Goal: Use online tool/utility: Utilize a website feature to perform a specific function

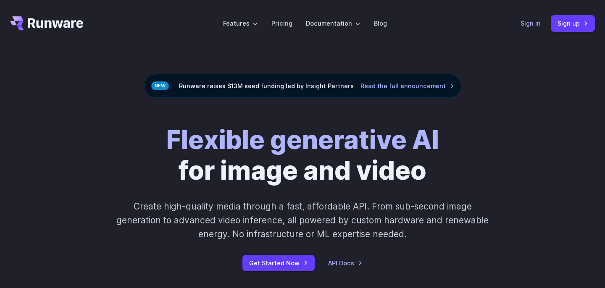
click at [534, 18] on link "Sign in" at bounding box center [531, 23] width 20 height 10
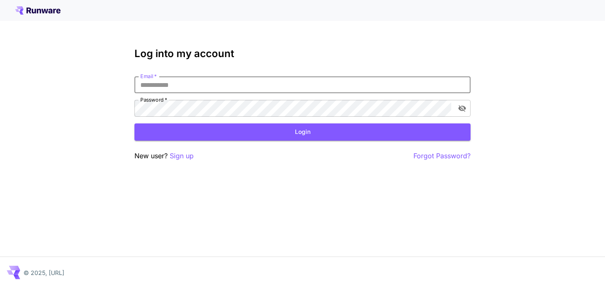
click at [269, 82] on input "Email   *" at bounding box center [302, 84] width 336 height 17
type input "**********"
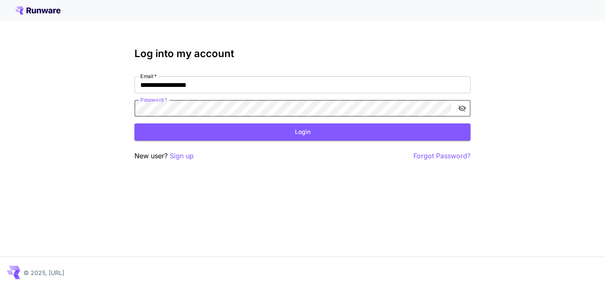
click button "Login" at bounding box center [302, 132] width 336 height 17
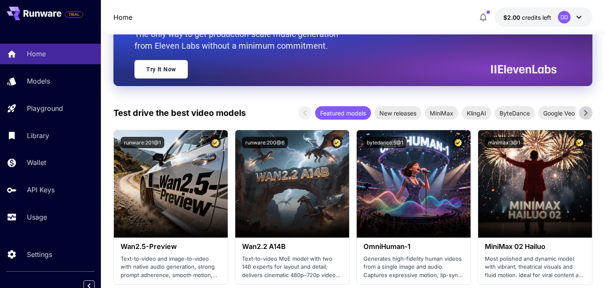
scroll to position [152, 0]
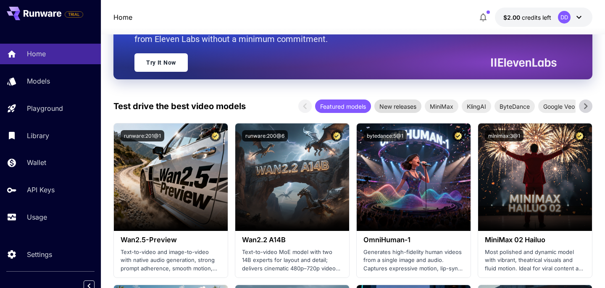
click at [403, 108] on span "New releases" at bounding box center [397, 106] width 47 height 9
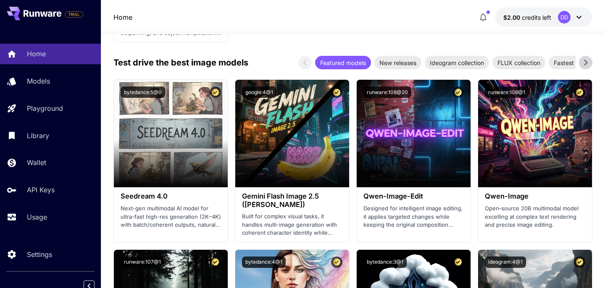
scroll to position [1196, 0]
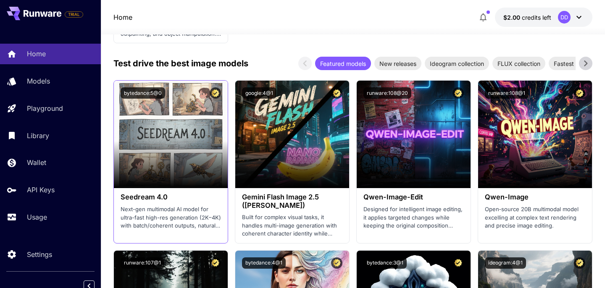
click at [156, 201] on h3 "Seedream 4.0" at bounding box center [171, 197] width 100 height 8
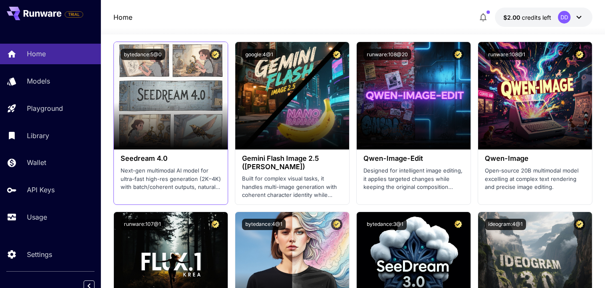
scroll to position [1234, 0]
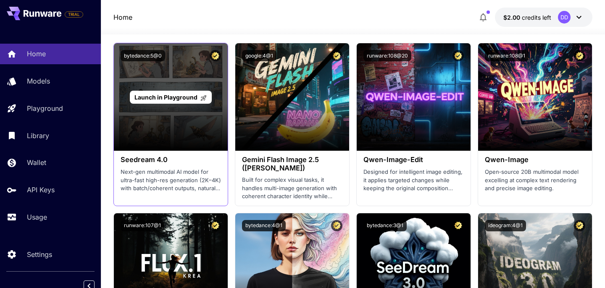
click at [152, 95] on span "Launch in Playground" at bounding box center [165, 97] width 63 height 7
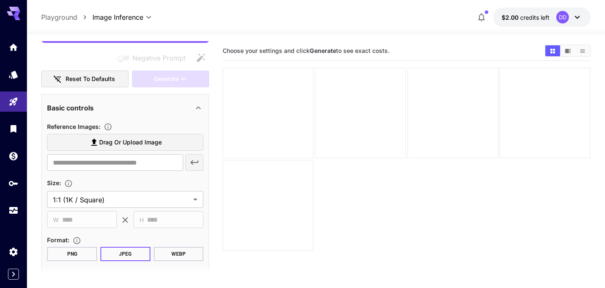
scroll to position [102, 0]
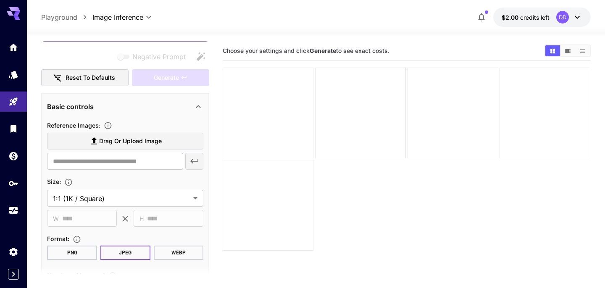
click at [159, 143] on span "Drag or upload image" at bounding box center [130, 141] width 63 height 11
click at [0, 0] on input "Drag or upload image" at bounding box center [0, 0] width 0 height 0
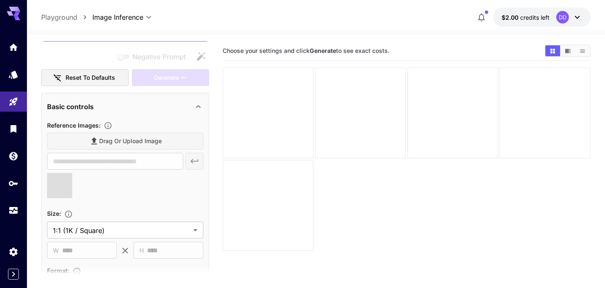
click at [122, 139] on div "Drag or upload image" at bounding box center [125, 141] width 156 height 17
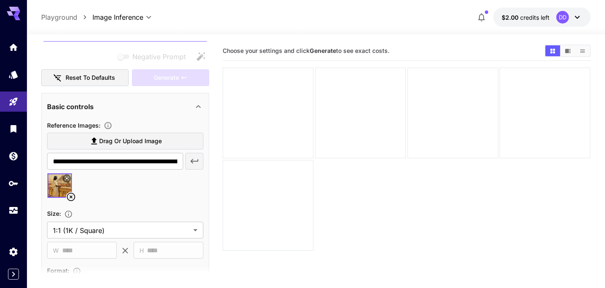
click at [136, 142] on span "Drag or upload image" at bounding box center [130, 141] width 63 height 11
click at [0, 0] on input "Drag or upload image" at bounding box center [0, 0] width 0 height 0
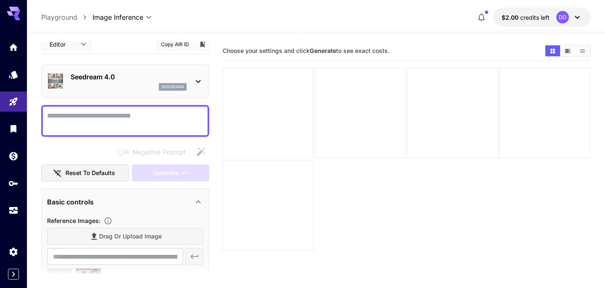
scroll to position [0, 0]
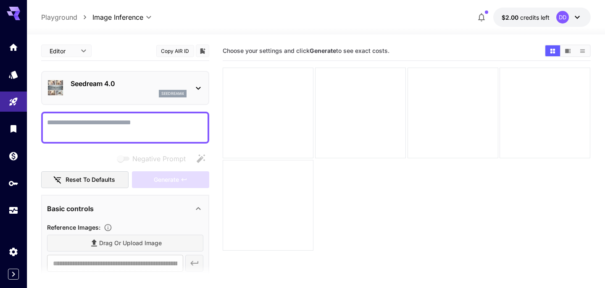
type input "**********"
click at [110, 125] on textarea "Negative Prompt" at bounding box center [125, 128] width 156 height 20
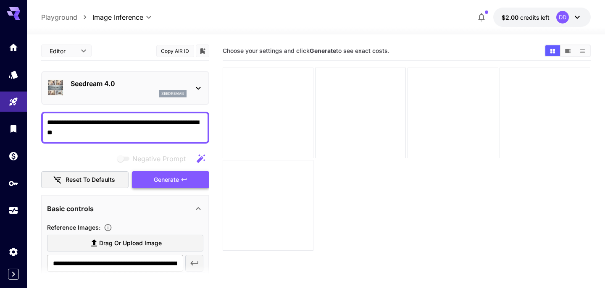
type textarea "**********"
click at [168, 179] on span "Generate" at bounding box center [166, 180] width 25 height 11
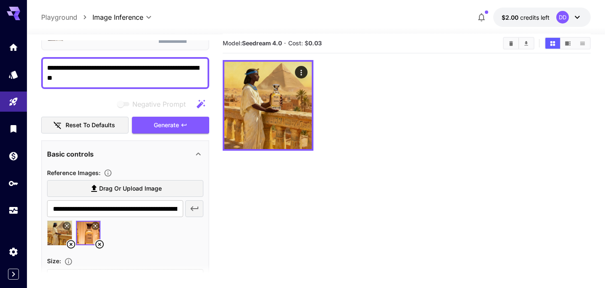
scroll to position [3, 0]
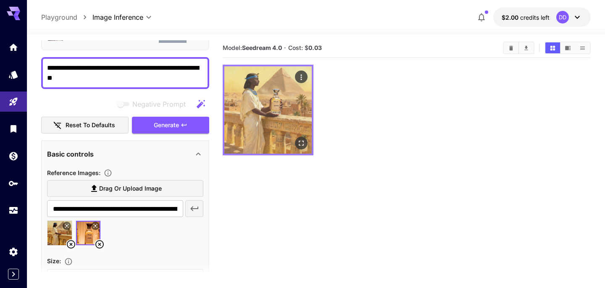
click at [266, 107] on img at bounding box center [267, 109] width 87 height 87
click at [303, 147] on icon "Open in fullscreen" at bounding box center [302, 143] width 8 height 8
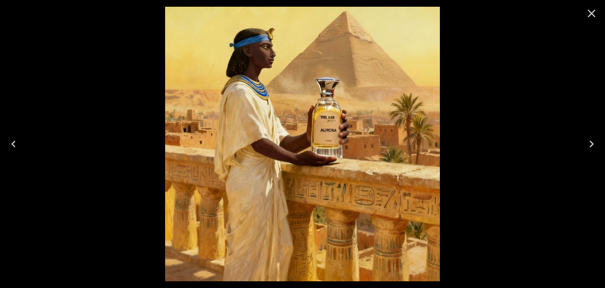
click at [596, 16] on icon "Close" at bounding box center [591, 13] width 13 height 13
